Goal: Communication & Community: Answer question/provide support

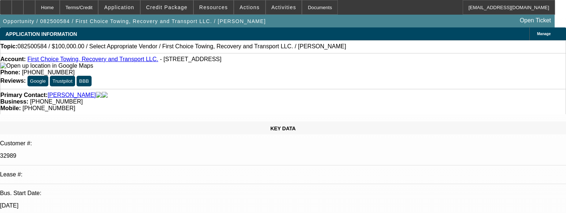
select select "0"
select select "2"
select select "0.1"
select select "4"
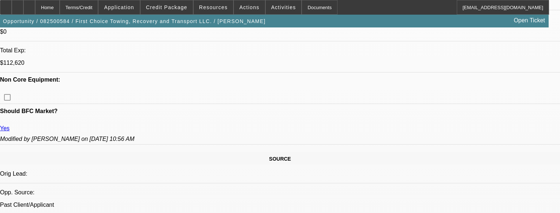
scroll to position [366, 0]
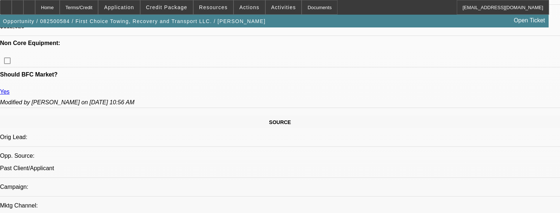
radio input "true"
type textarea "CUSTOMER HAS 2 ATCIVE CONTRACTS HE HAS BEEN PAYING WELL TO BEACON, GPS IS NOT R…"
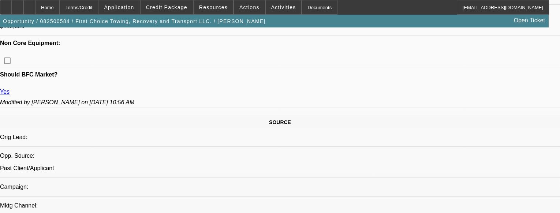
radio input "true"
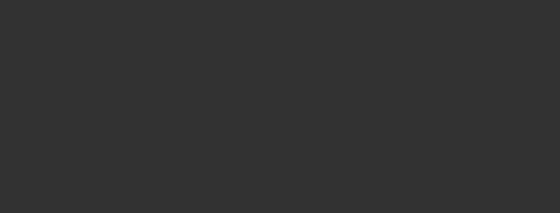
scroll to position [0, 0]
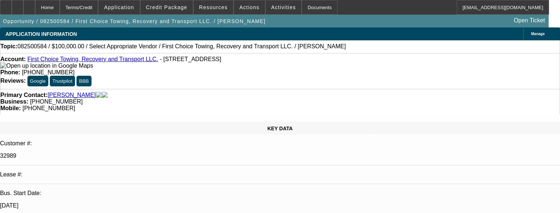
select select "0"
select select "2"
select select "0.1"
select select "1"
select select "2"
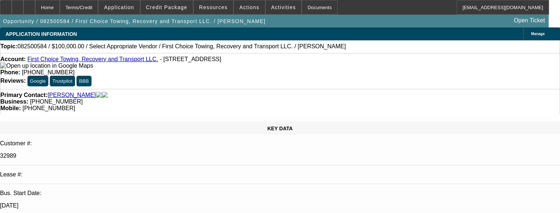
select select "4"
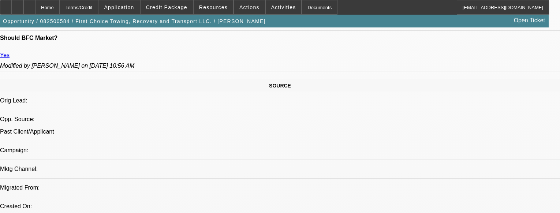
scroll to position [439, 0]
